Goal: Navigation & Orientation: Find specific page/section

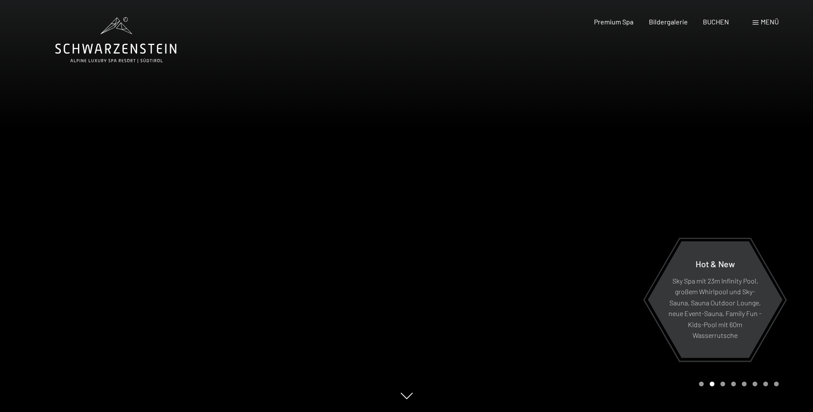
click at [408, 399] on icon at bounding box center [407, 396] width 12 height 6
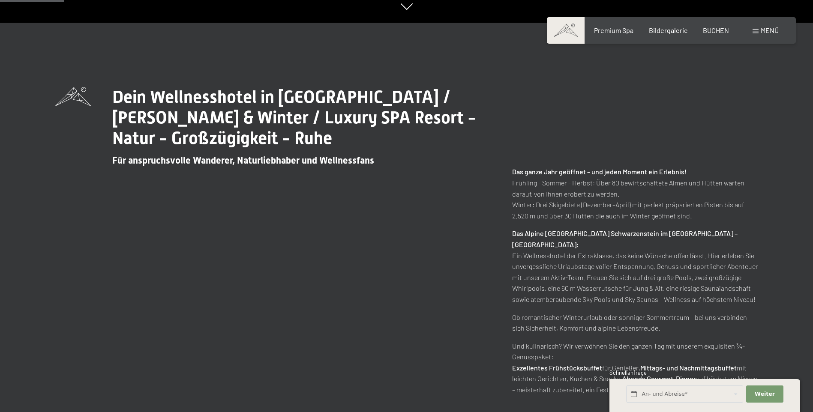
scroll to position [393, 0]
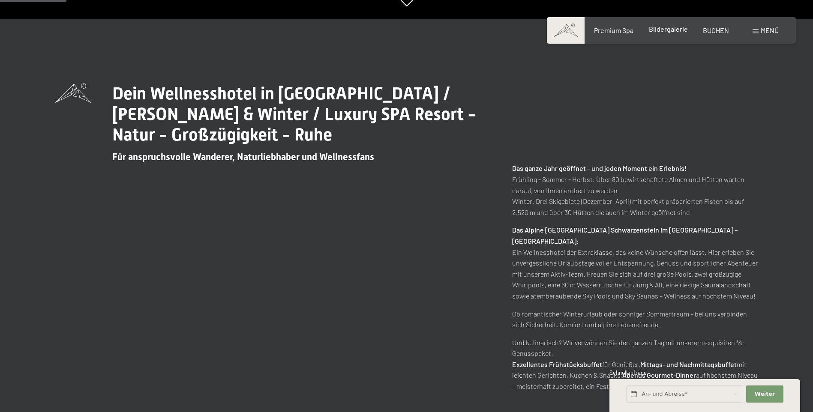
click at [664, 29] on span "Bildergalerie" at bounding box center [668, 29] width 39 height 8
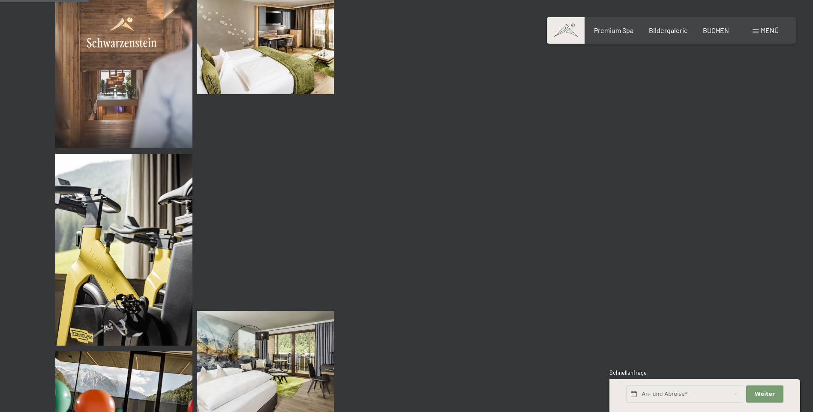
scroll to position [1227, 0]
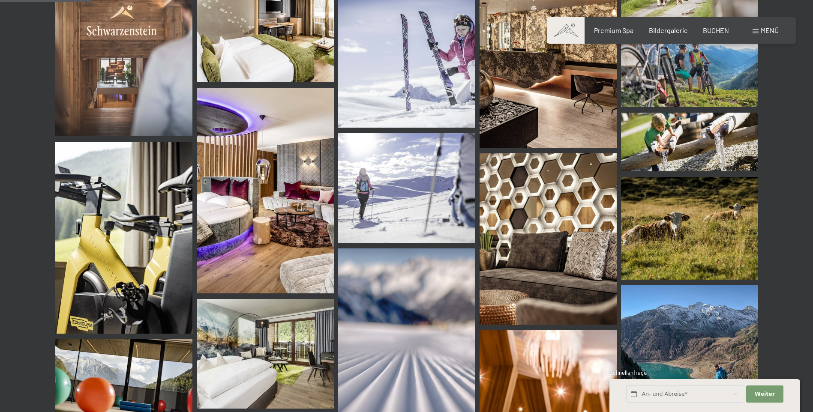
drag, startPoint x: 815, startPoint y: 18, endPoint x: 799, endPoint y: 62, distance: 46.4
drag, startPoint x: 799, startPoint y: 62, endPoint x: 797, endPoint y: 71, distance: 9.4
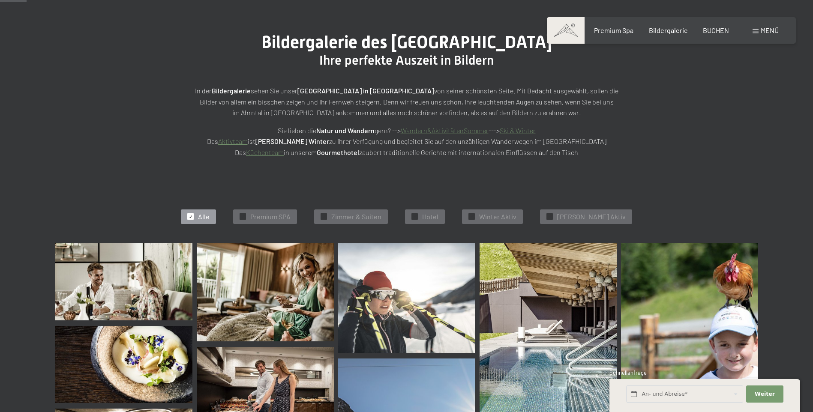
scroll to position [0, 0]
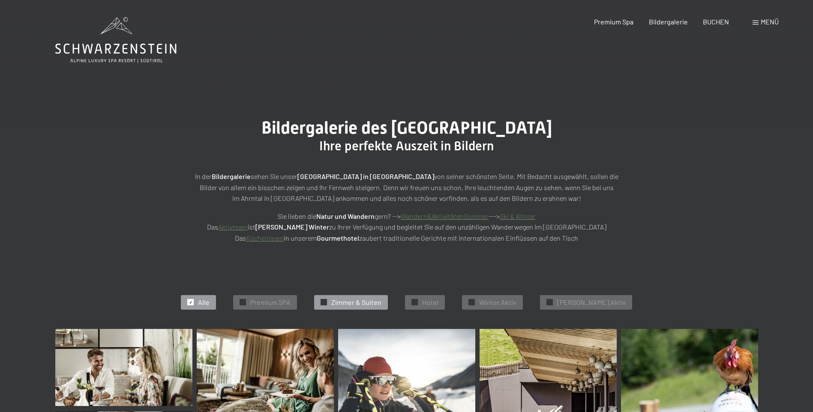
click at [373, 305] on span "Zimmer & Suiten" at bounding box center [356, 302] width 50 height 9
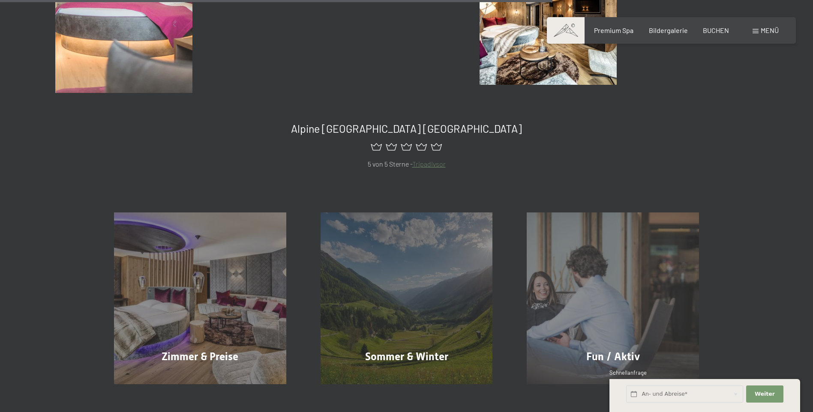
scroll to position [699, 0]
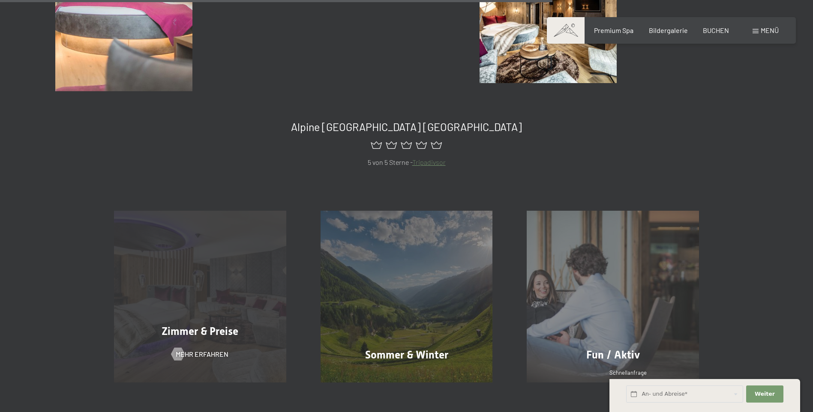
click at [230, 274] on div "Zimmer & Preise Mehr erfahren" at bounding box center [200, 297] width 207 height 172
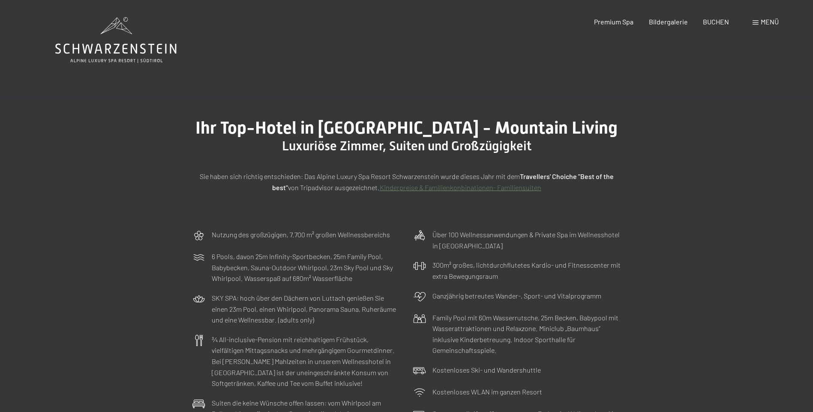
click at [661, 17] on div "Buchen Anfragen Premium Spa Bildergalerie BUCHEN Menü DE IT EN Gutschein Bilder…" at bounding box center [671, 21] width 215 height 9
click at [659, 20] on span "Bildergalerie" at bounding box center [668, 20] width 39 height 8
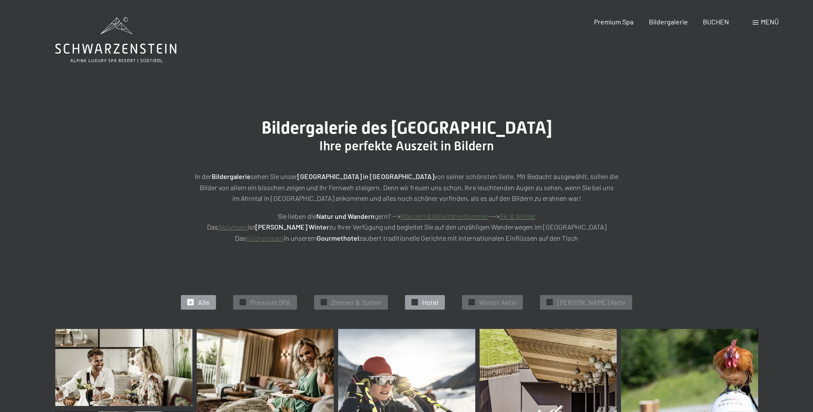
click at [420, 301] on div "✓ Hotel" at bounding box center [425, 302] width 40 height 15
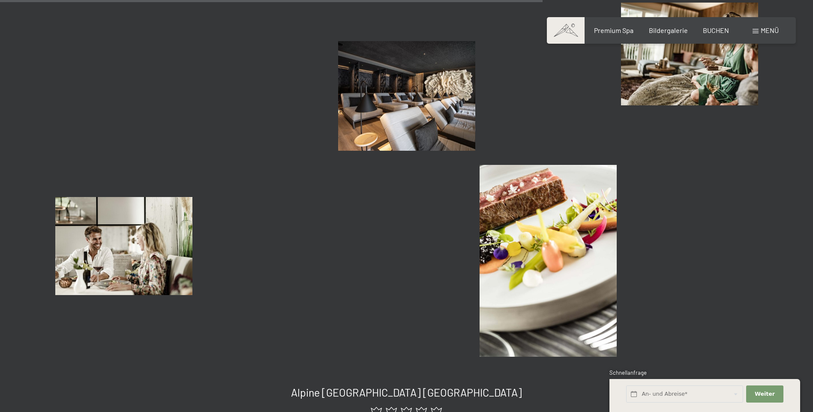
scroll to position [1221, 0]
